Goal: Information Seeking & Learning: Compare options

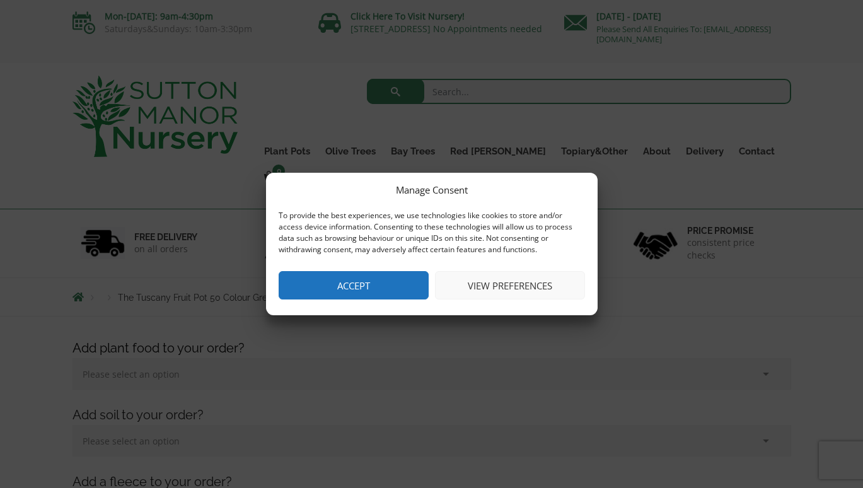
click at [397, 280] on button "Accept" at bounding box center [354, 285] width 150 height 28
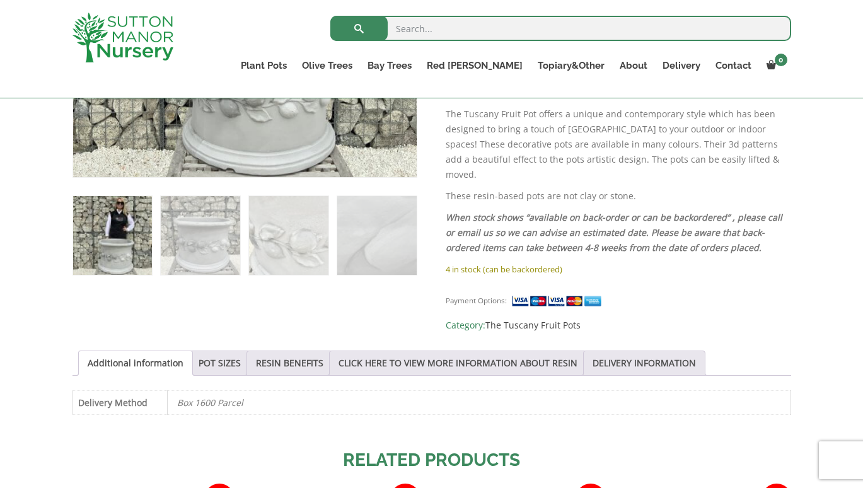
scroll to position [655, 0]
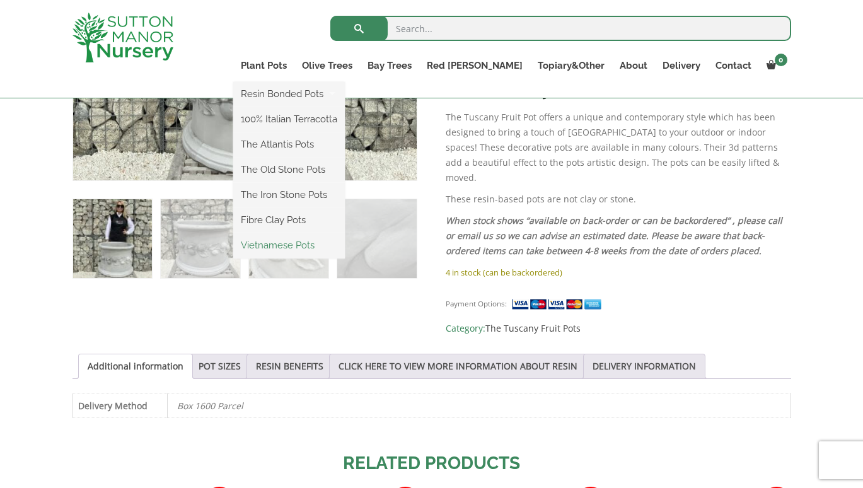
click at [333, 242] on link "Vietnamese Pots" at bounding box center [289, 245] width 112 height 19
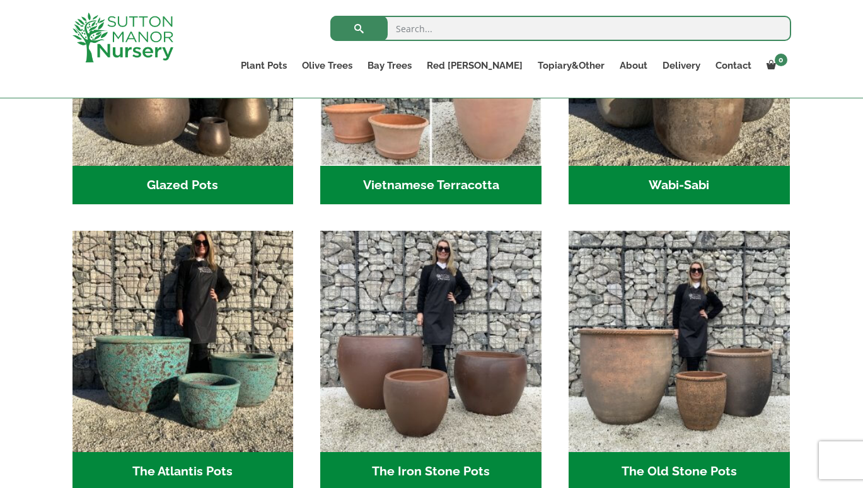
scroll to position [605, 0]
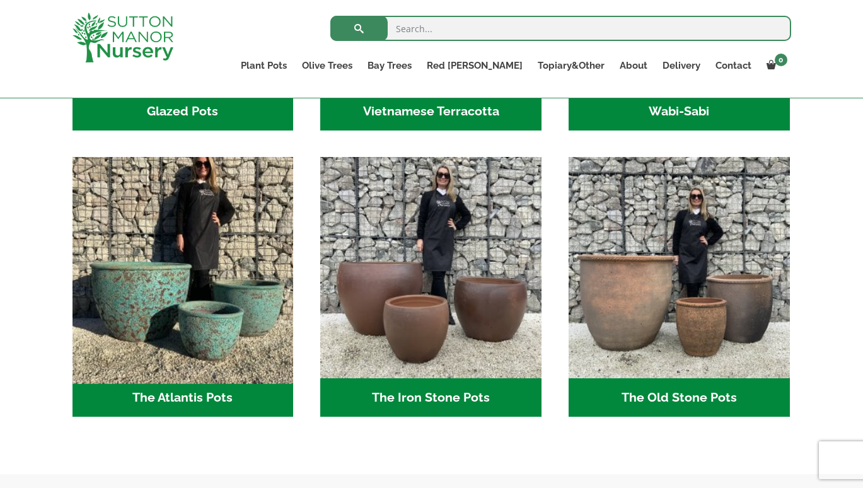
click at [222, 288] on img "Visit product category The Atlantis Pots" at bounding box center [183, 268] width 232 height 232
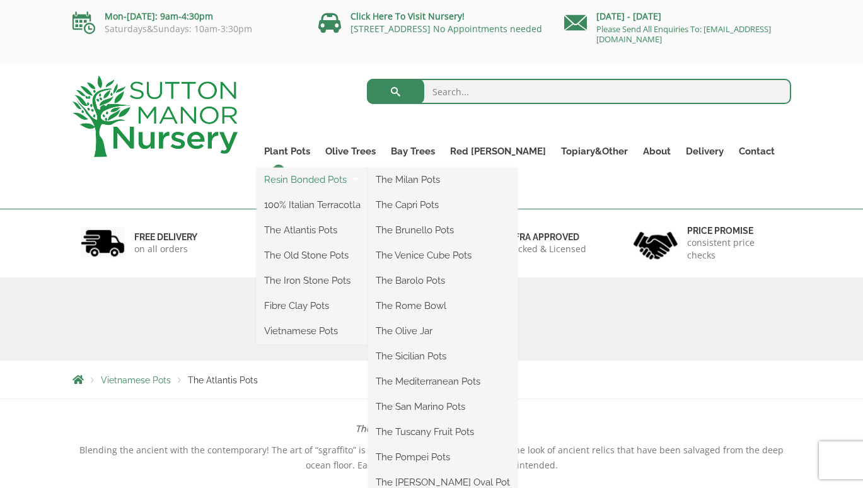
click at [324, 182] on link "Resin Bonded Pots" at bounding box center [313, 179] width 112 height 19
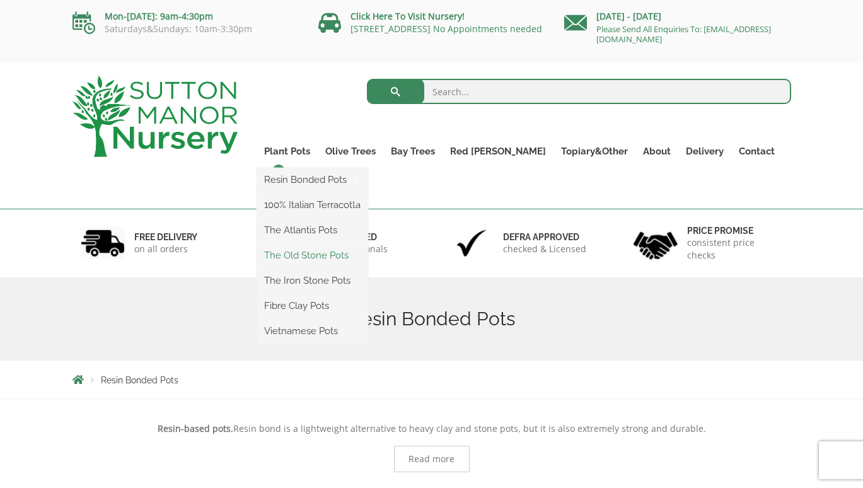
click at [344, 253] on link "The Old Stone Pots" at bounding box center [313, 255] width 112 height 19
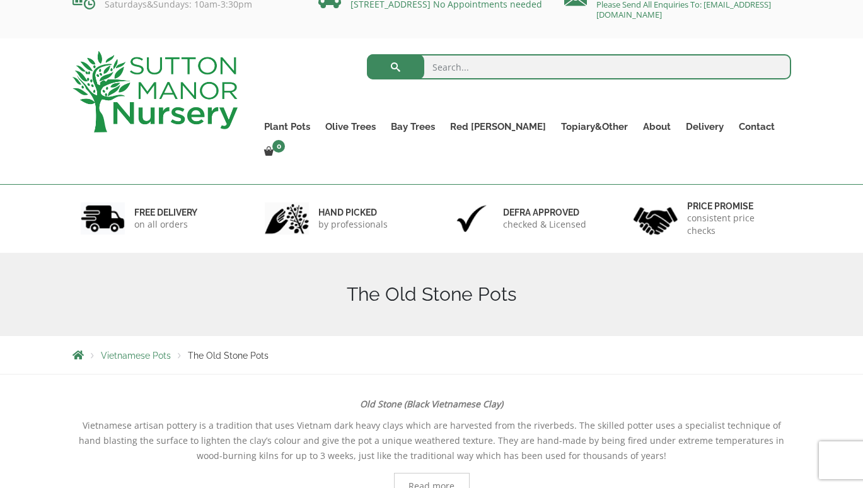
scroll to position [20, 0]
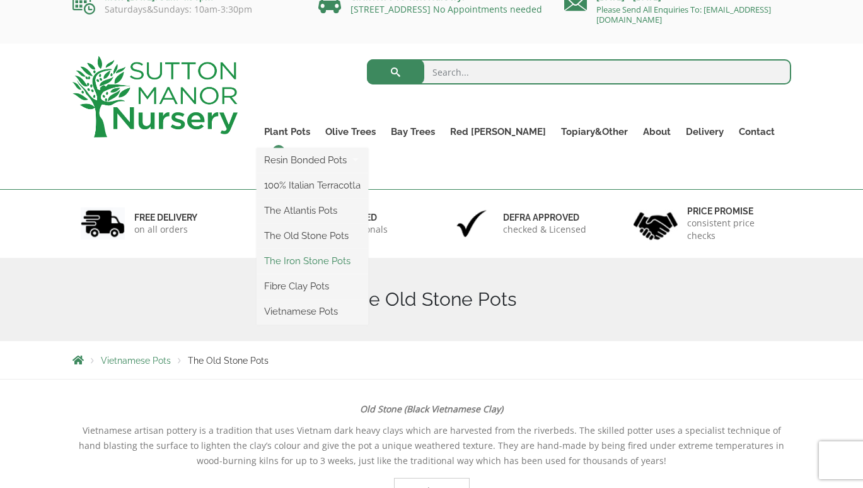
click at [349, 262] on link "The Iron Stone Pots" at bounding box center [313, 260] width 112 height 19
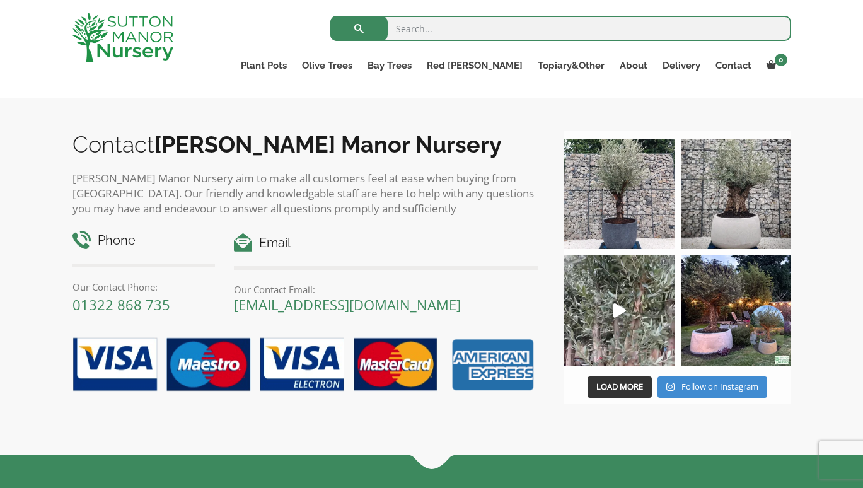
scroll to position [1155, 0]
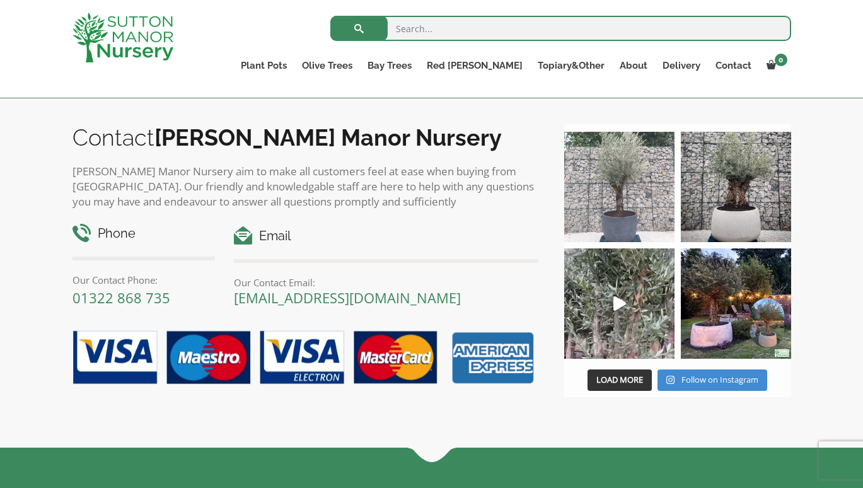
click at [625, 220] on img at bounding box center [619, 187] width 110 height 110
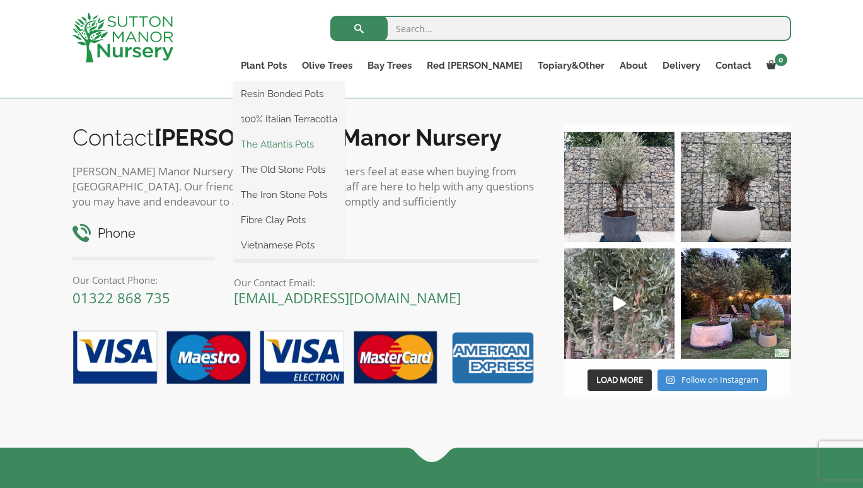
click at [345, 141] on link "The Atlantis Pots" at bounding box center [289, 144] width 112 height 19
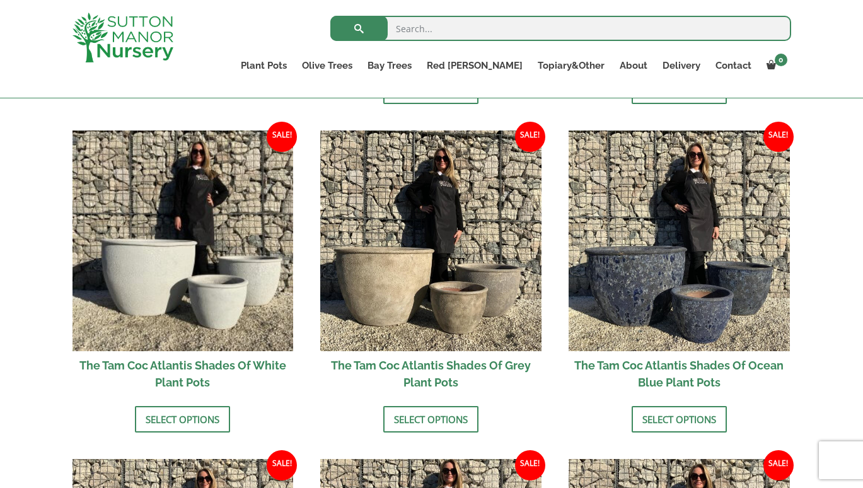
scroll to position [781, 0]
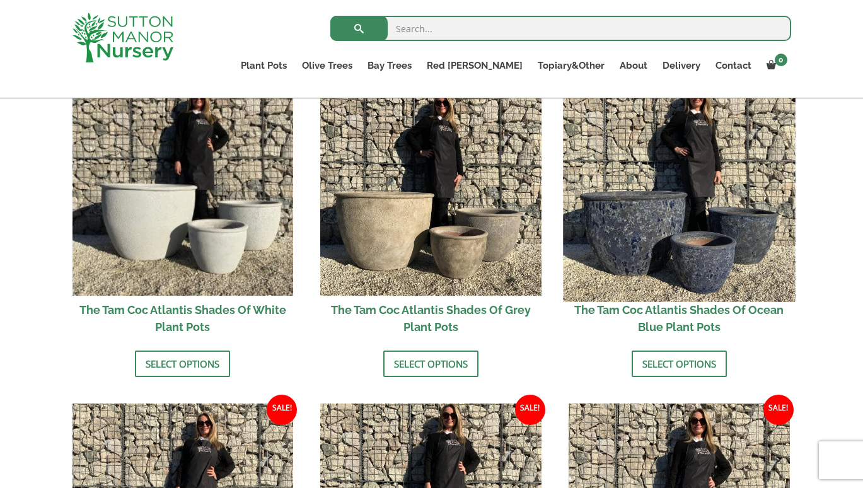
click at [664, 239] on img at bounding box center [679, 185] width 232 height 232
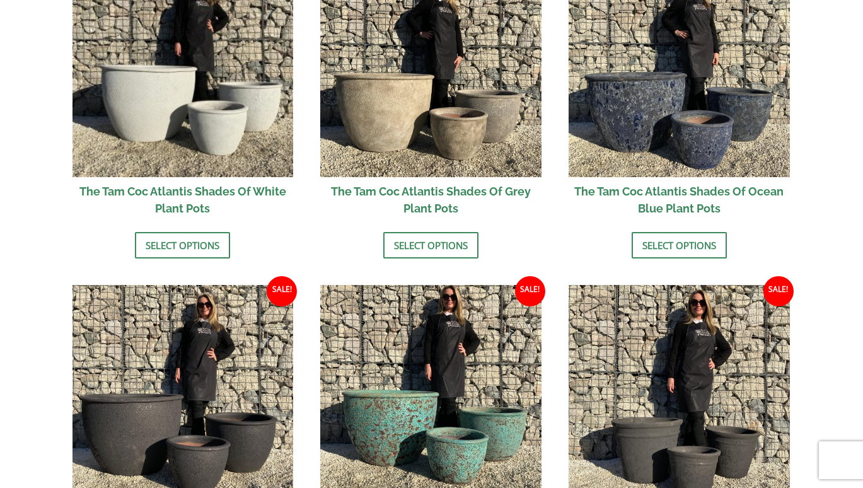
scroll to position [0, 0]
